Goal: Information Seeking & Learning: Learn about a topic

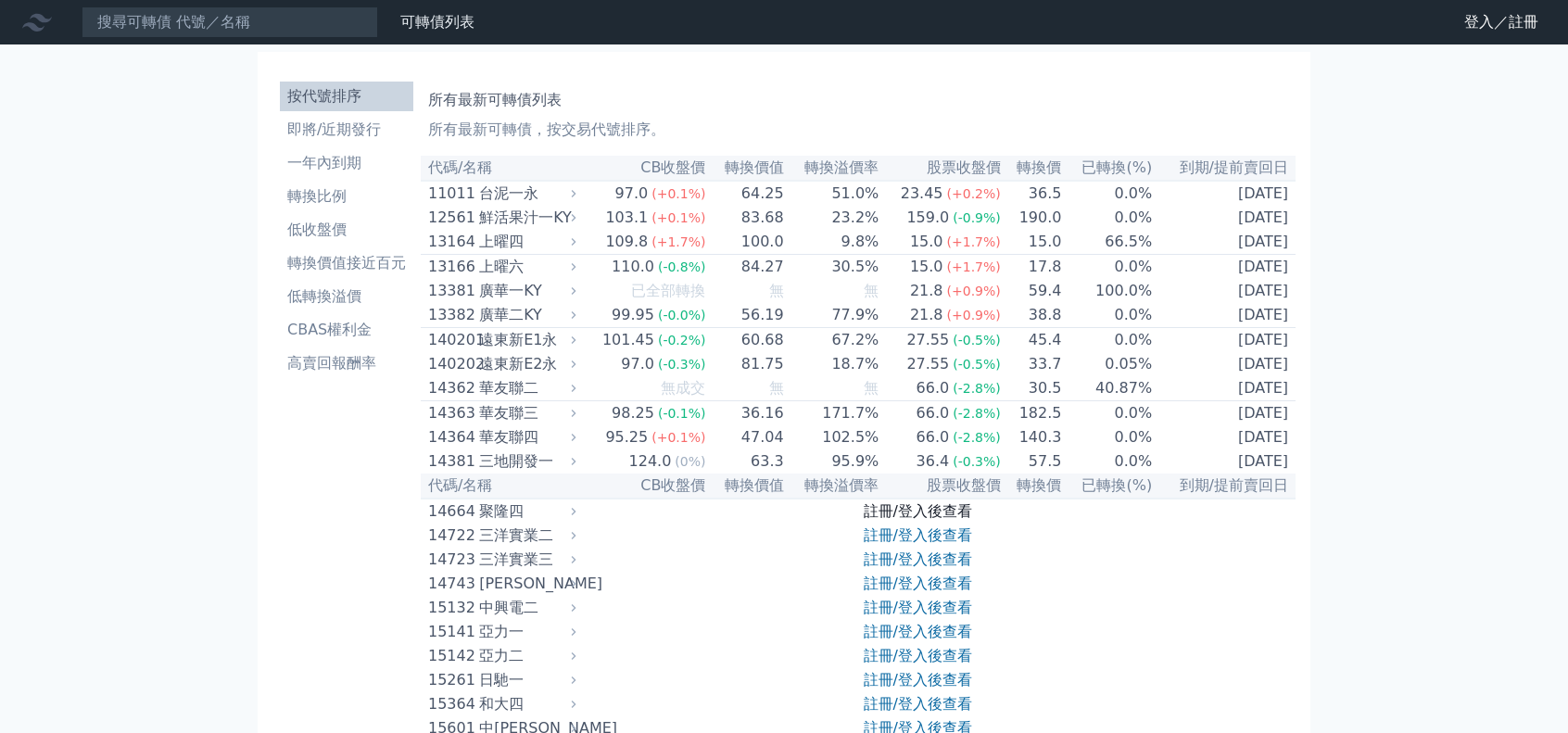
click at [908, 520] on link "註冊/登入後查看" at bounding box center [917, 511] width 108 height 17
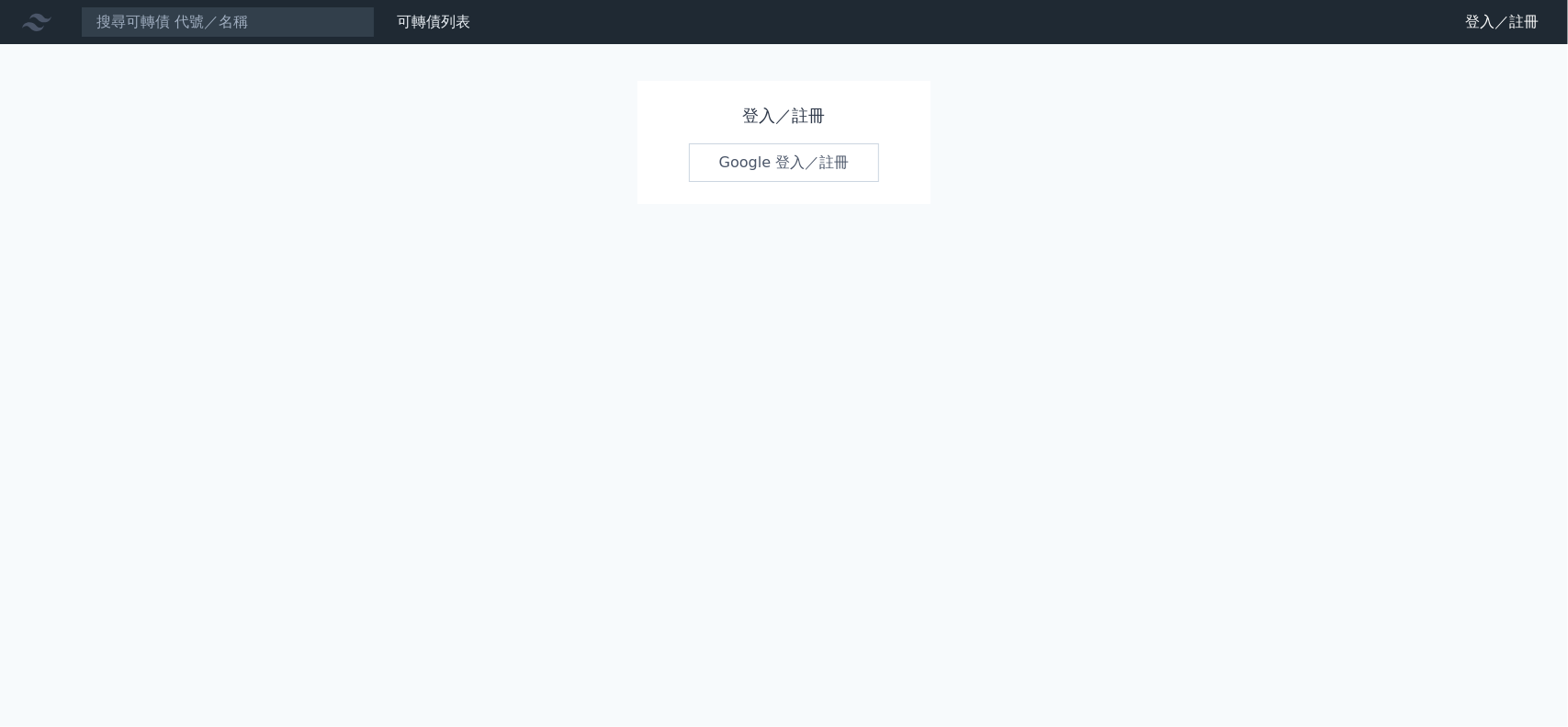
click at [770, 155] on link "Google 登入／註冊" at bounding box center [784, 162] width 191 height 39
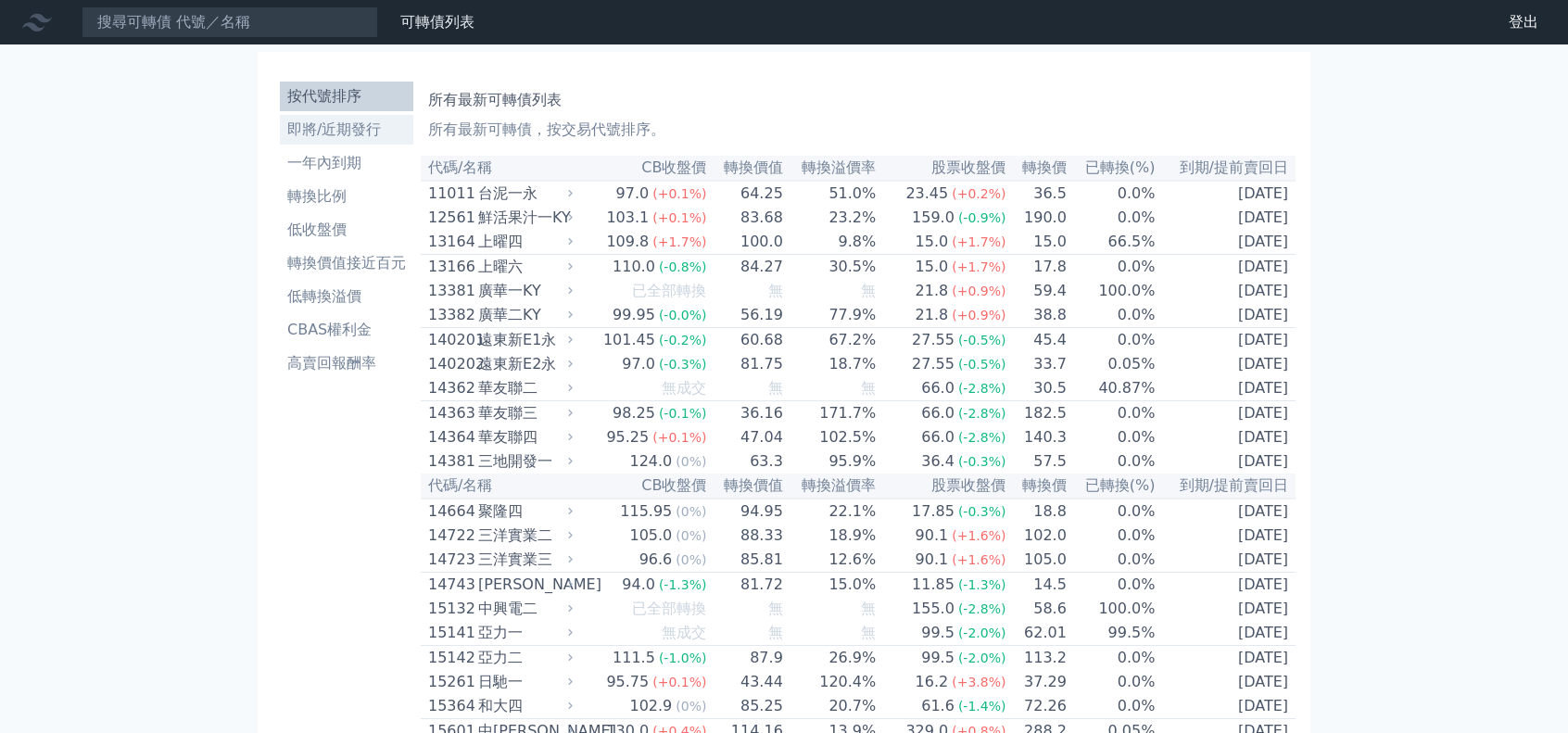
click at [353, 137] on li "即將/近期發行" at bounding box center [346, 129] width 133 height 22
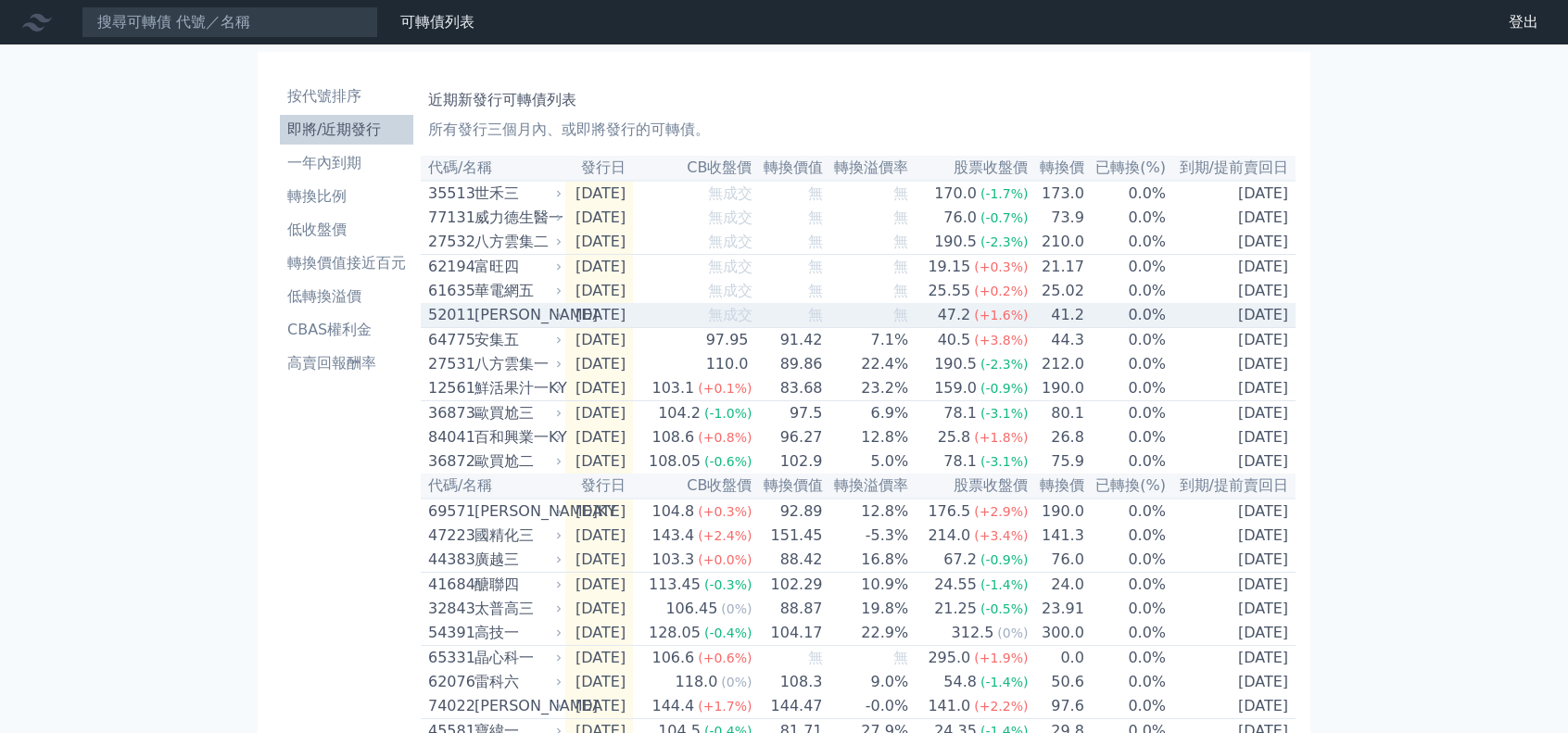
click at [545, 326] on div "[PERSON_NAME]" at bounding box center [516, 314] width 83 height 22
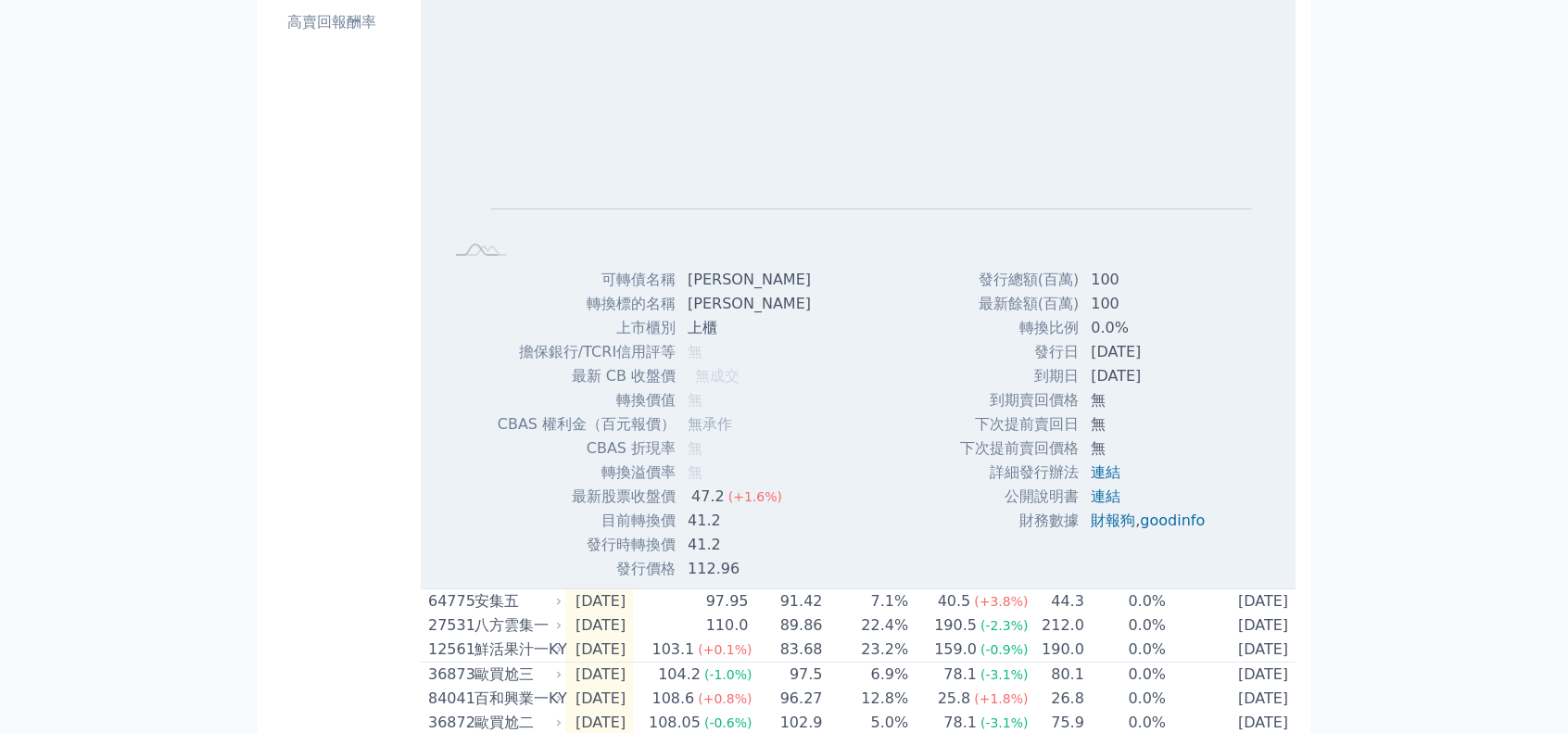
scroll to position [370, 0]
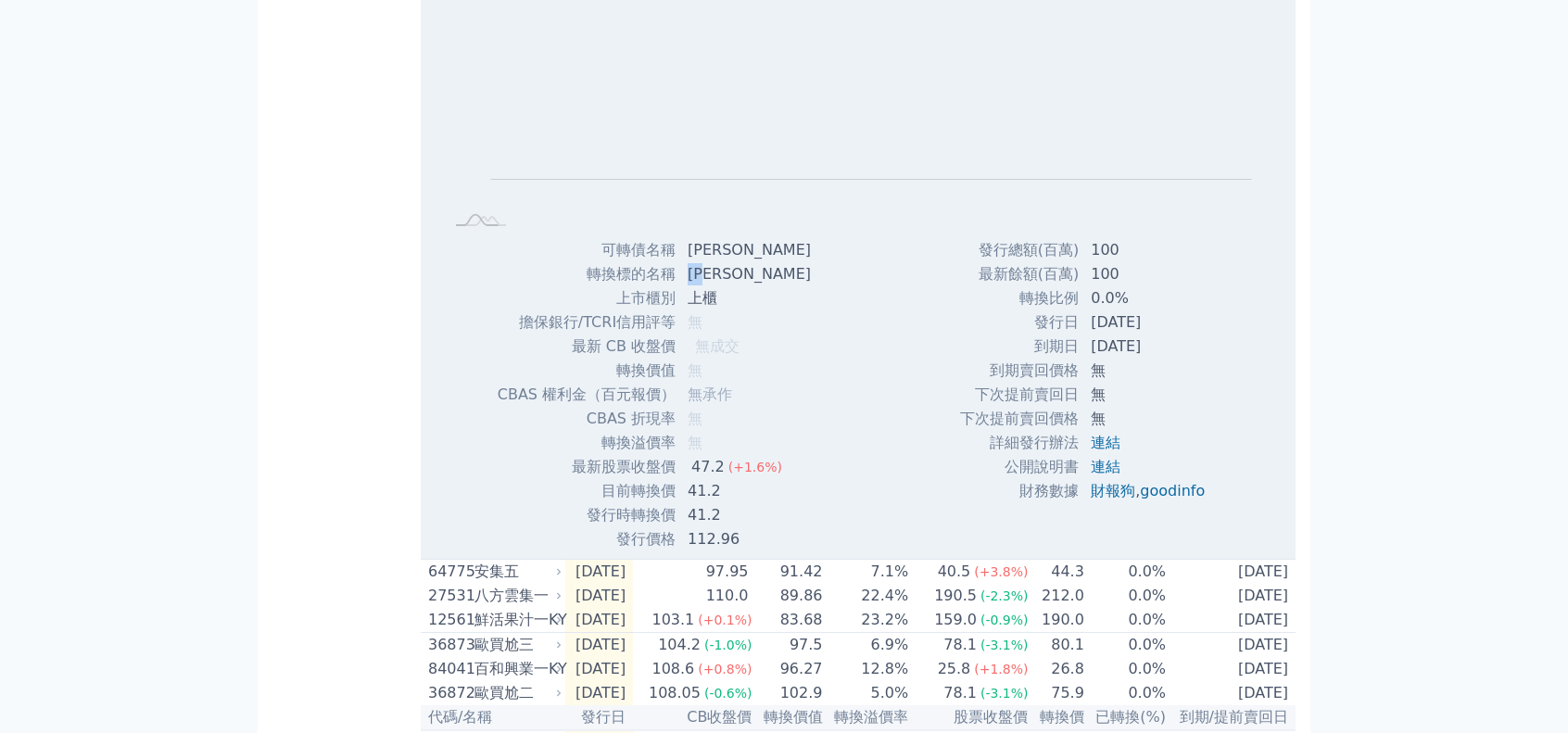
drag, startPoint x: 706, startPoint y: 288, endPoint x: 690, endPoint y: 282, distance: 17.1
click at [690, 282] on td "凱衛" at bounding box center [751, 274] width 149 height 24
copy td "凱衛"
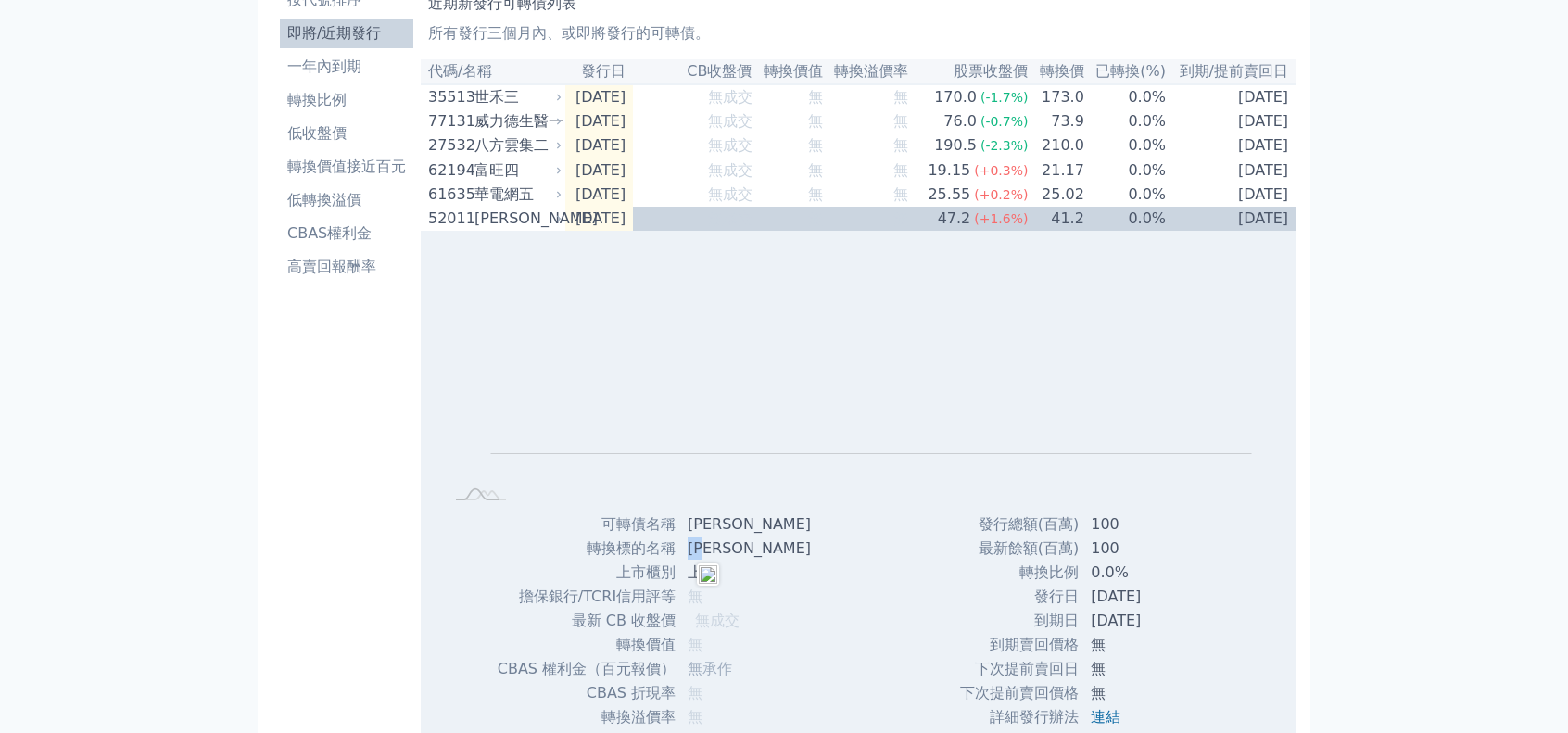
scroll to position [0, 0]
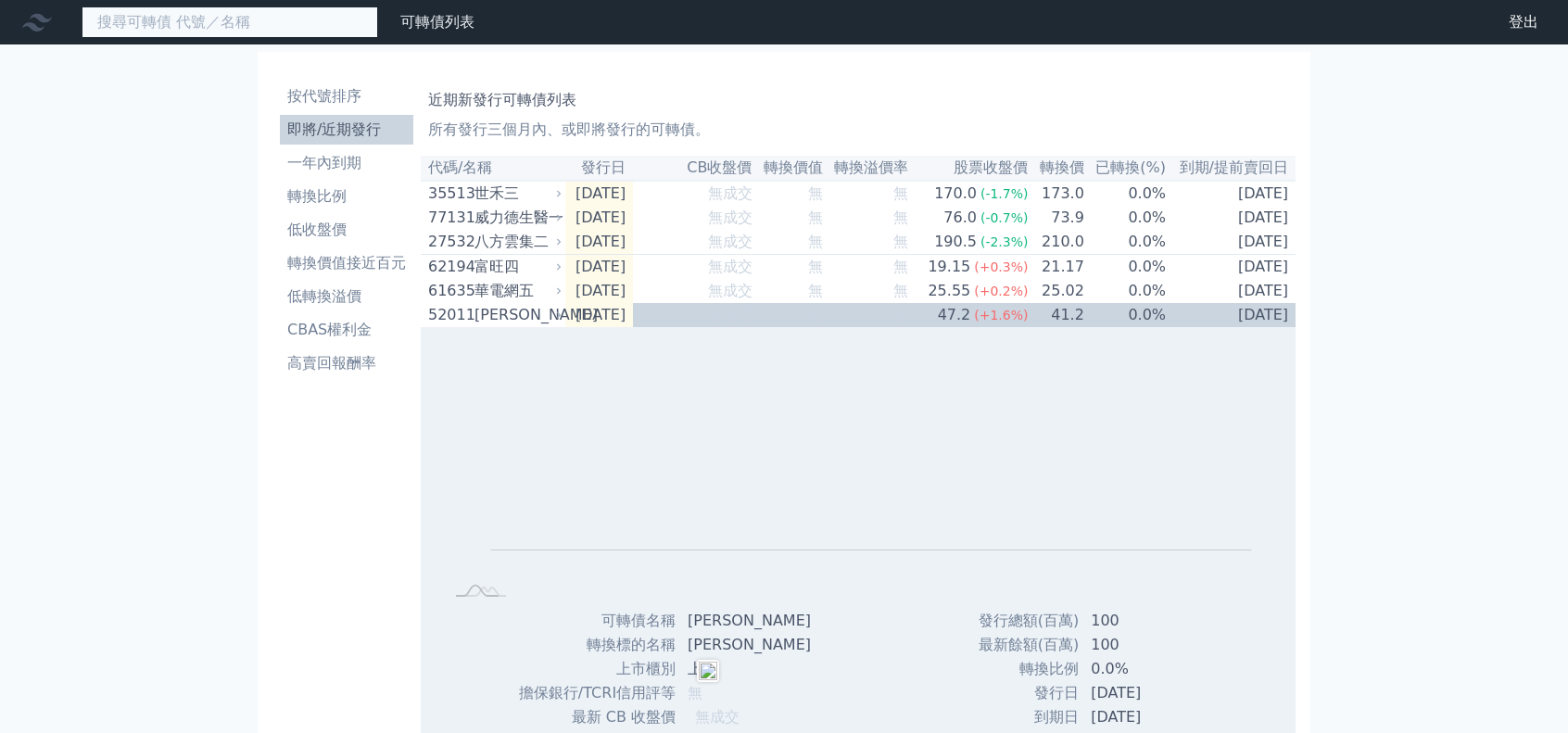
click at [234, 29] on input at bounding box center [230, 22] width 297 height 32
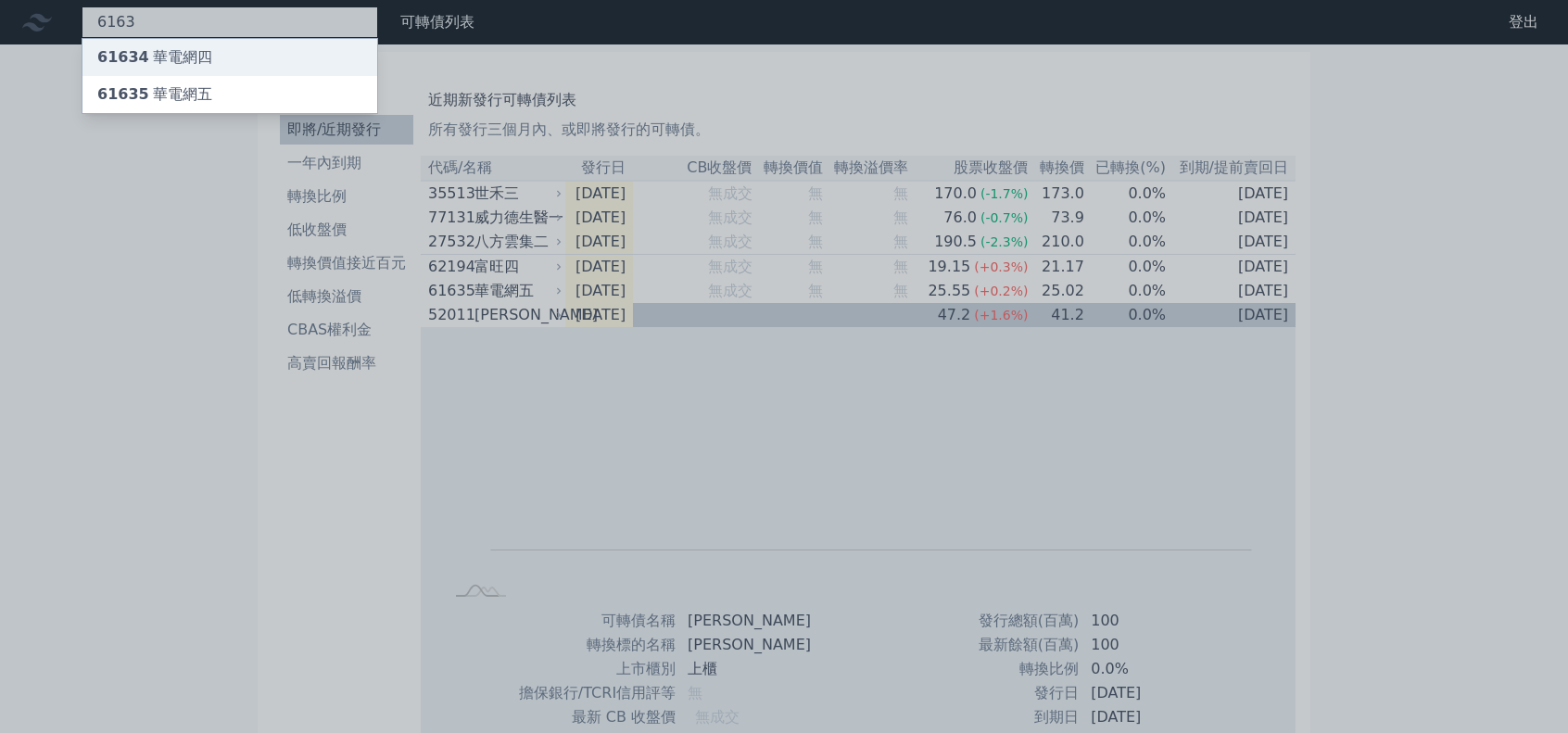
type input "6163"
click at [200, 50] on div "61634 華電網四" at bounding box center [155, 56] width 115 height 22
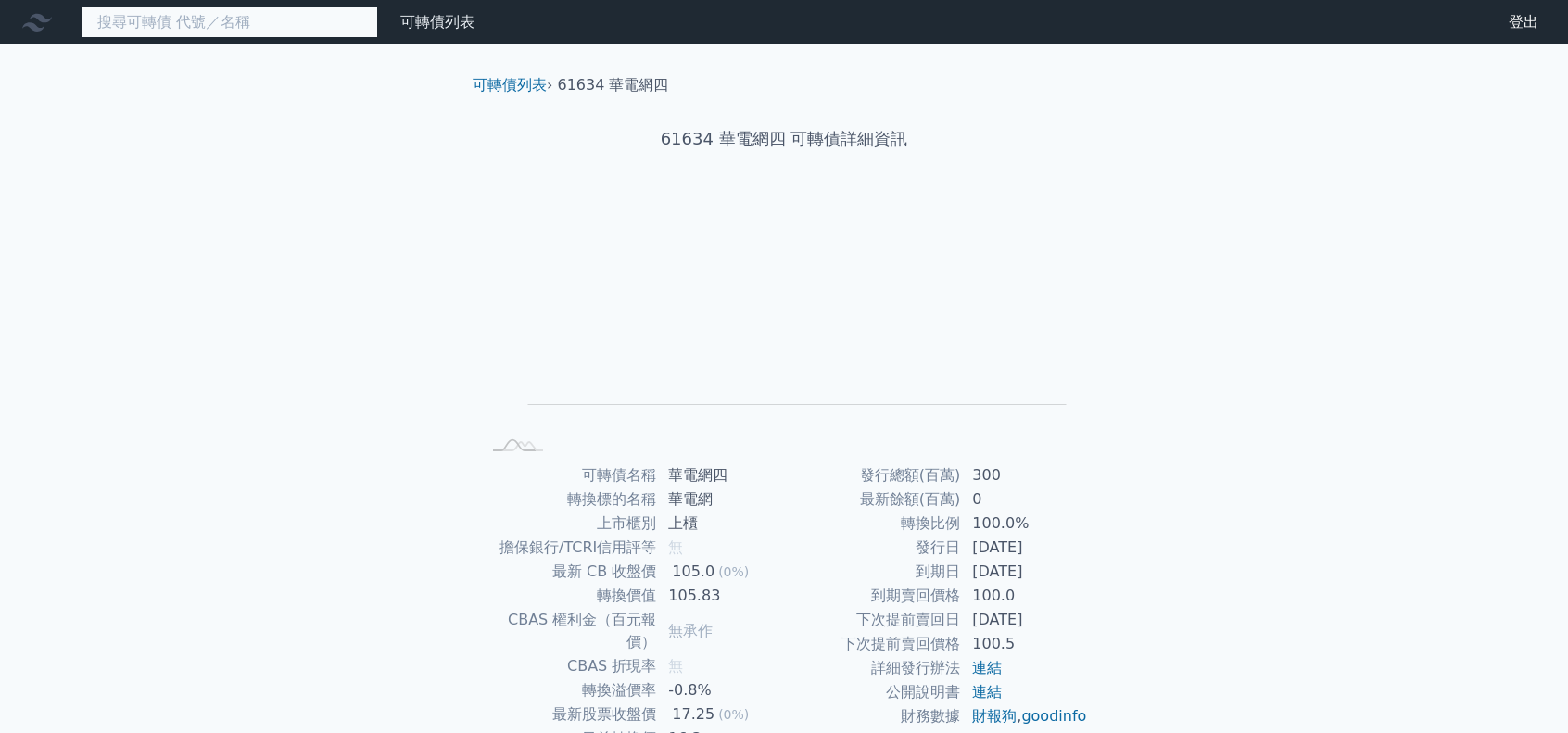
click at [156, 24] on input at bounding box center [230, 22] width 297 height 32
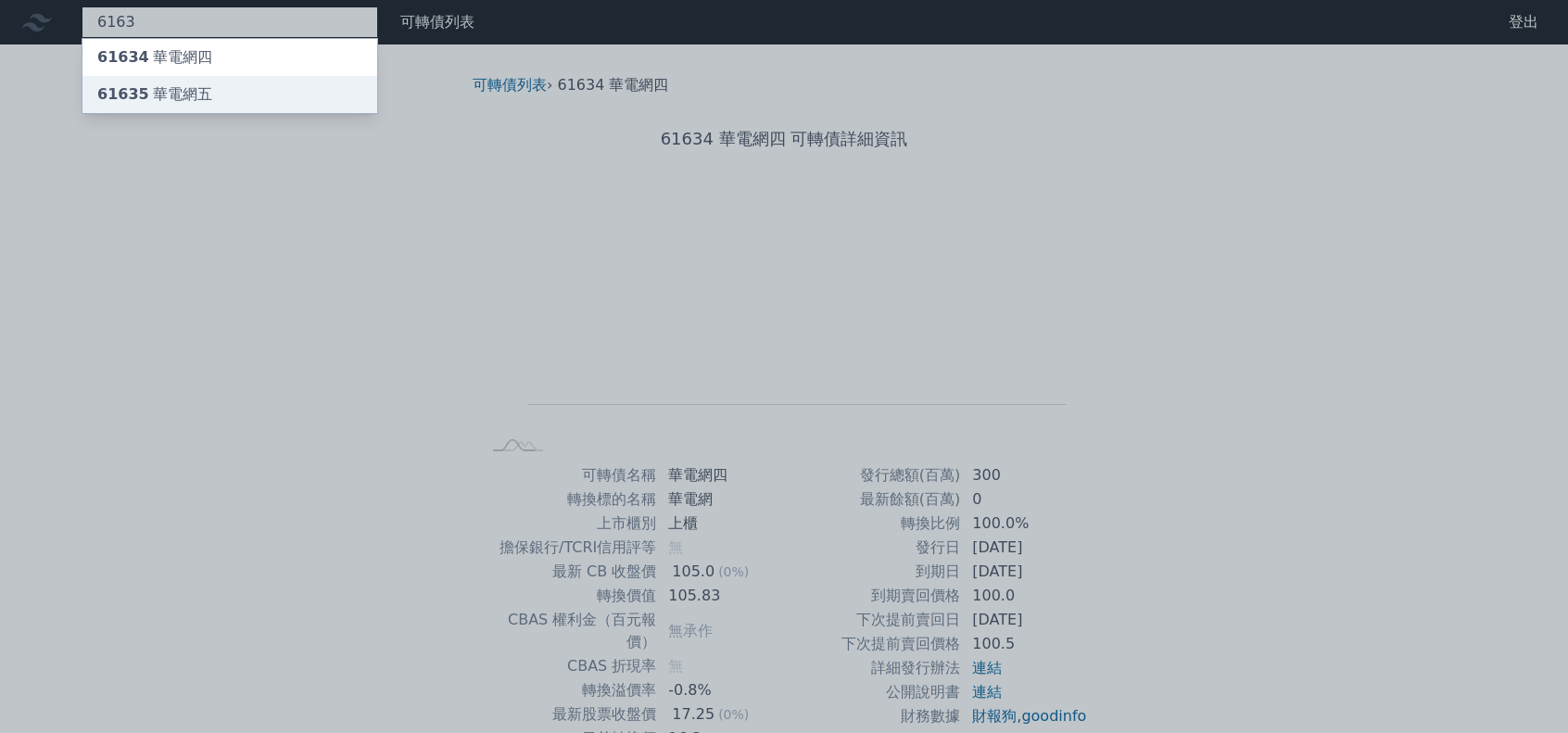
type input "6163"
click at [186, 96] on div "61635 華電網五" at bounding box center [155, 94] width 115 height 22
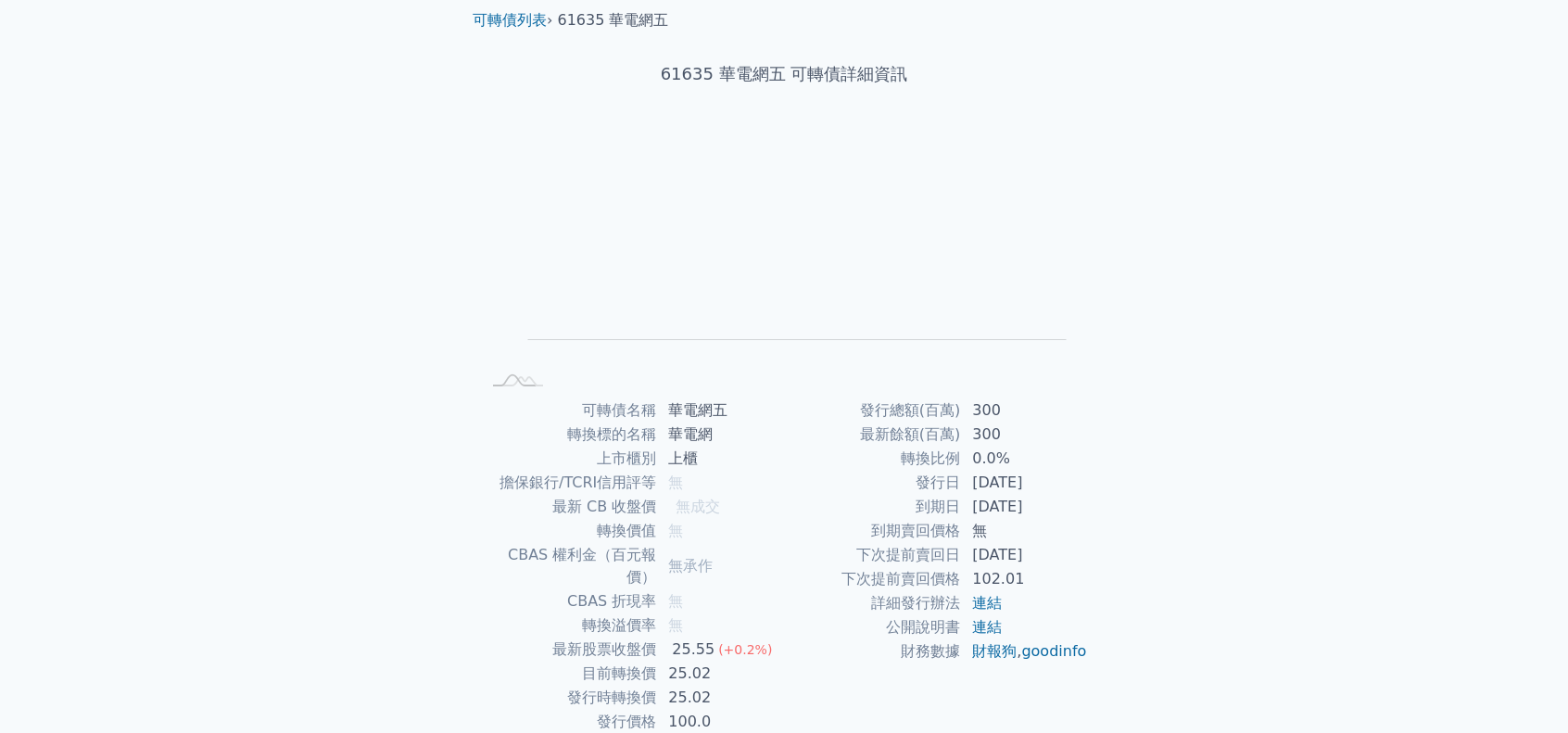
scroll to position [124, 0]
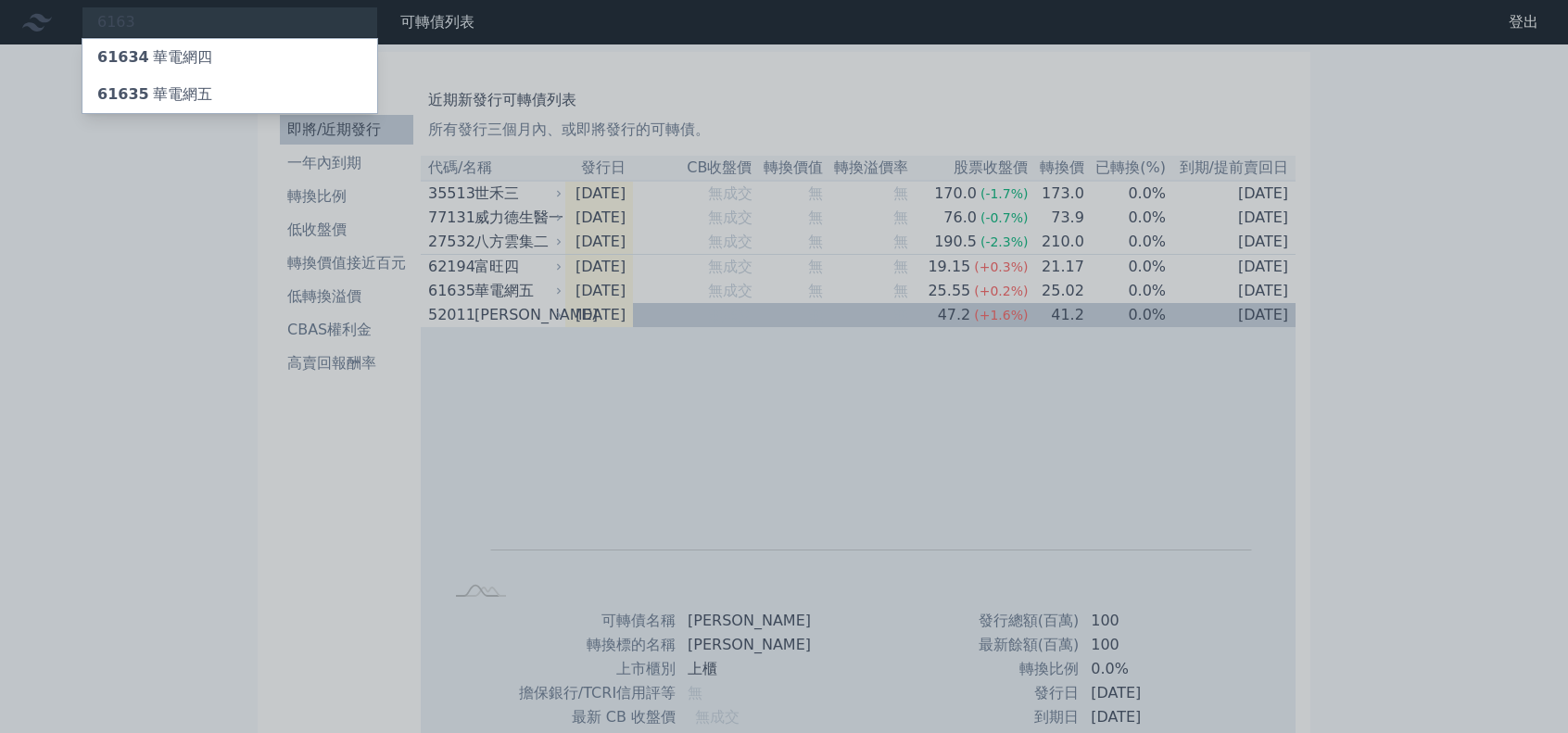
click at [1504, 322] on div at bounding box center [784, 366] width 1568 height 733
